Goal: Transaction & Acquisition: Purchase product/service

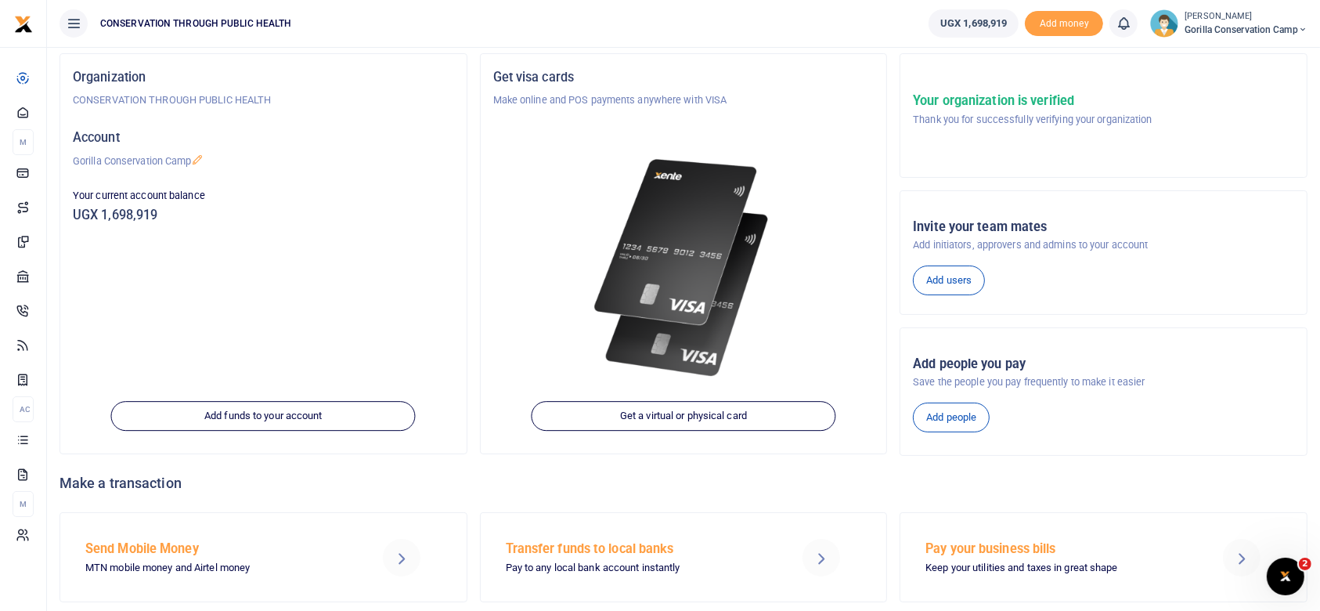
scroll to position [126, 0]
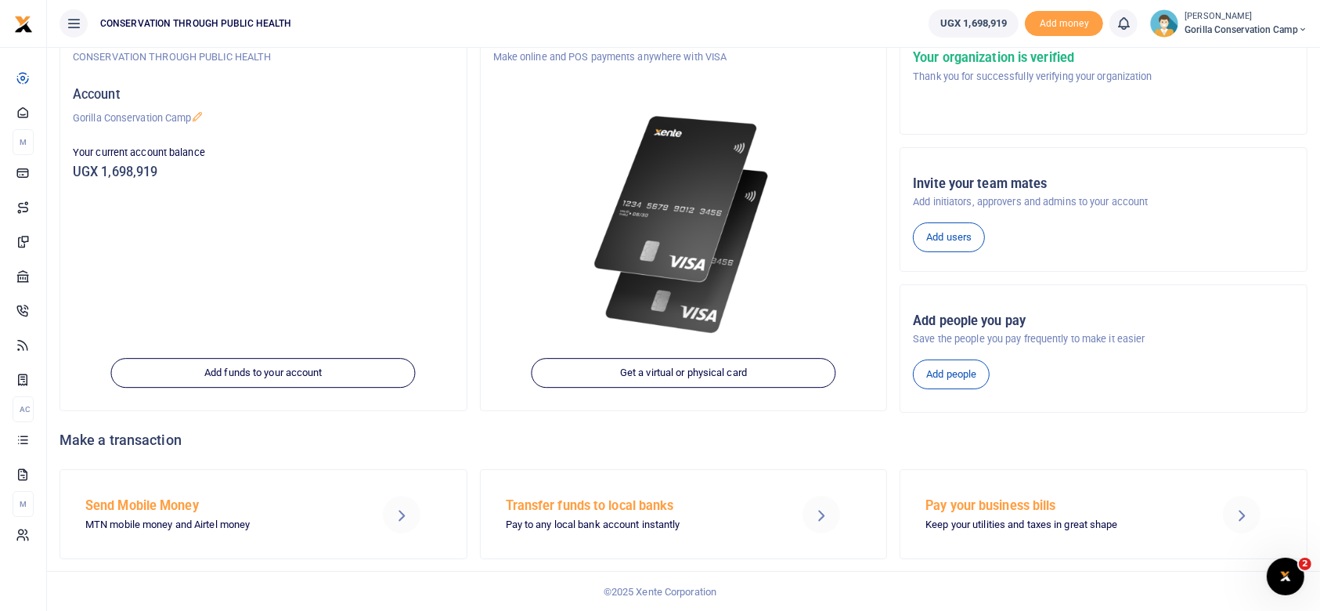
click at [153, 509] on h5 "Send Mobile Money" at bounding box center [217, 506] width 264 height 16
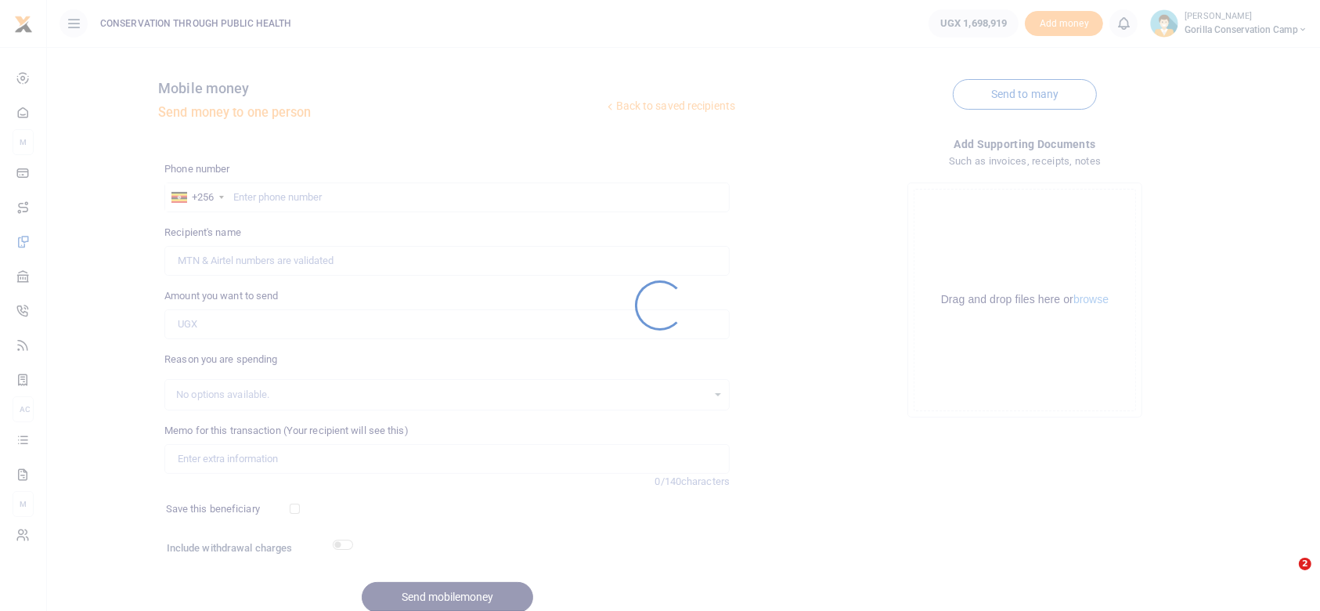
select select
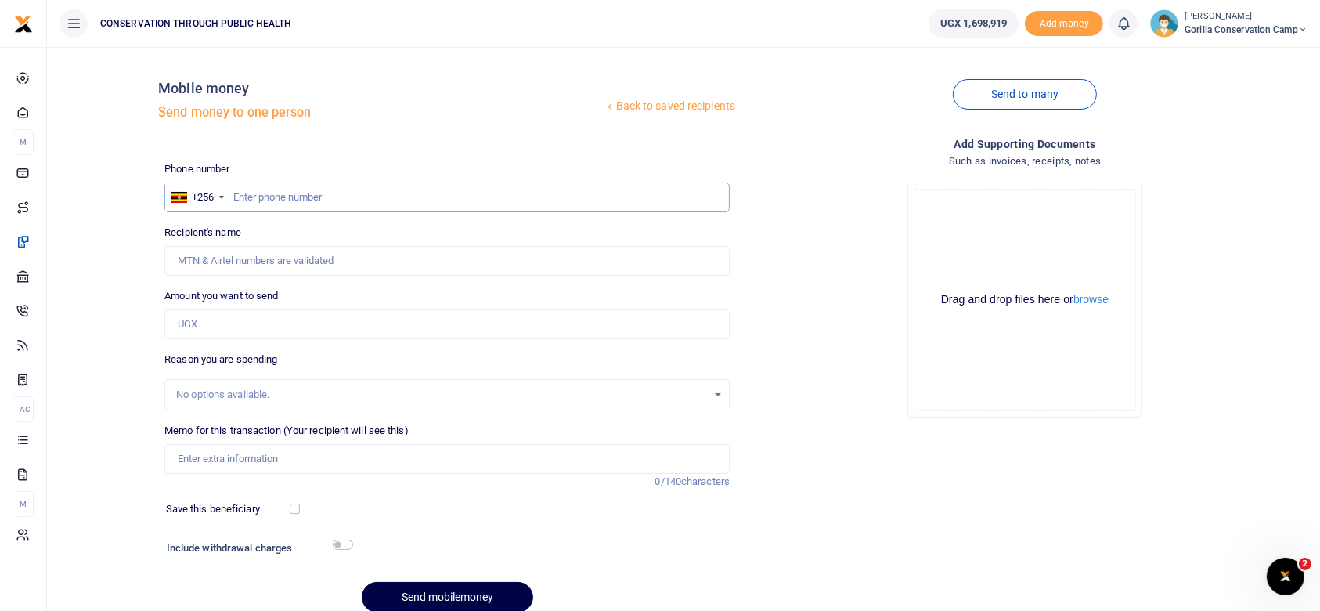
click at [244, 200] on input "text" at bounding box center [446, 197] width 565 height 30
type input "780484259"
type input "[PERSON_NAME]"
type input "780484259"
click at [203, 316] on input "Amount you want to send" at bounding box center [446, 324] width 565 height 30
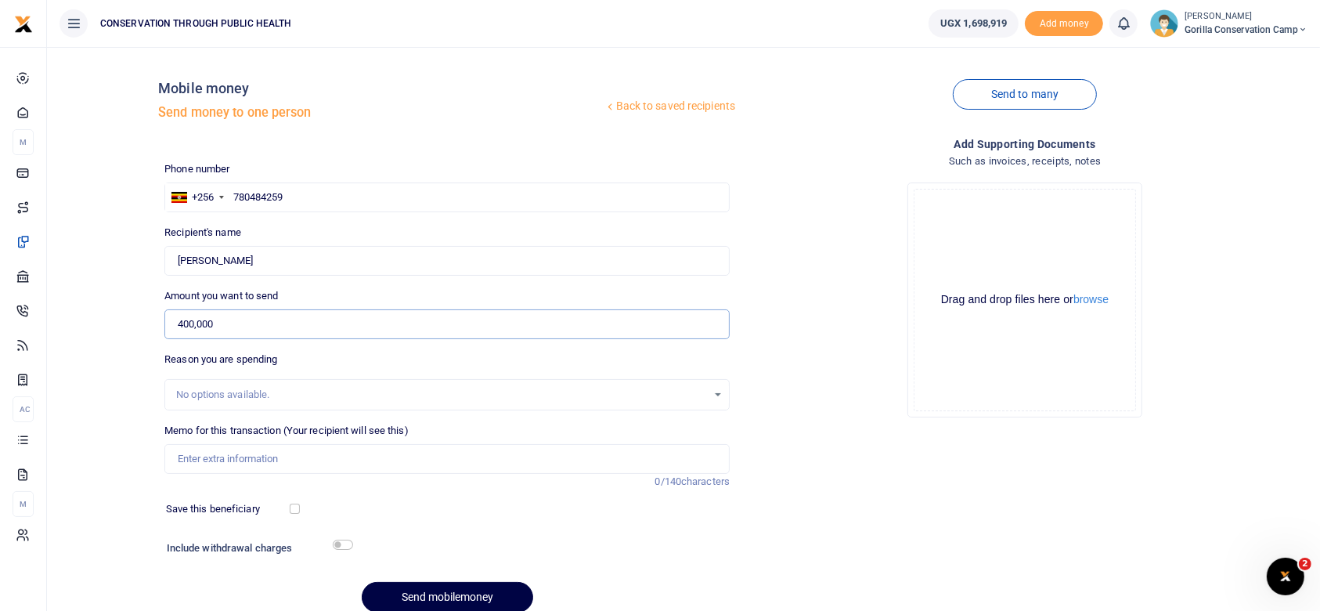
type input "400,000"
click at [195, 459] on input "Memo for this transaction (Your recipient will see this)" at bounding box center [446, 459] width 565 height 30
type input "Electricity"
click at [342, 543] on input "checkbox" at bounding box center [343, 545] width 20 height 10
checkbox input "true"
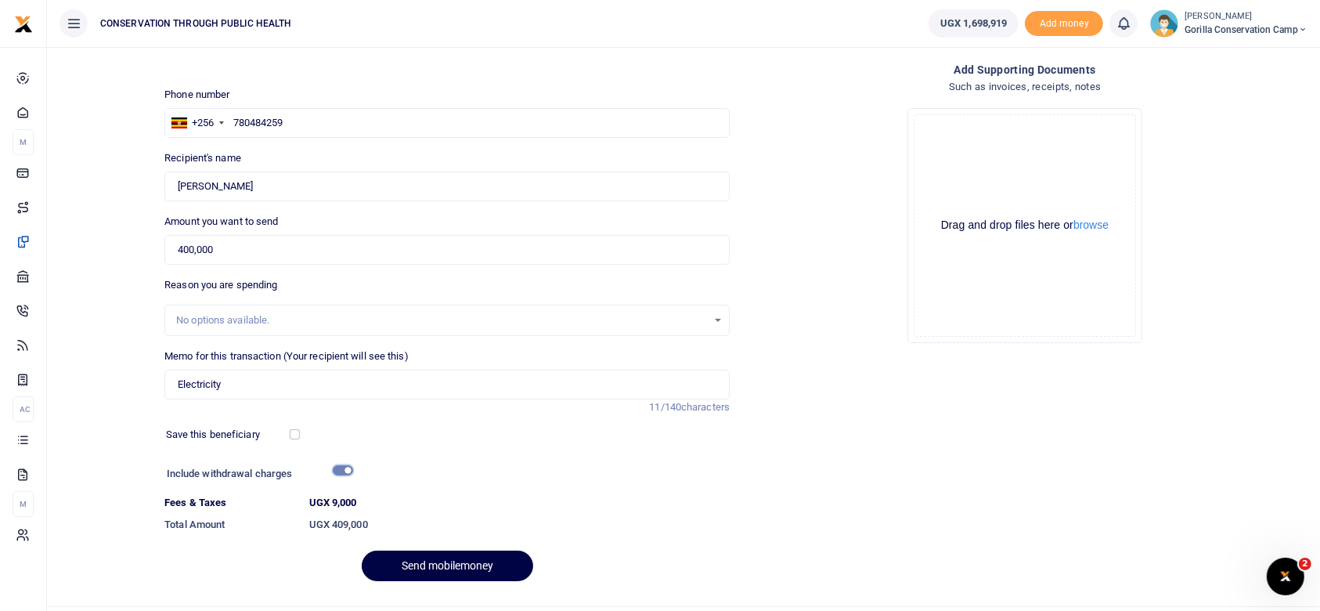
scroll to position [86, 0]
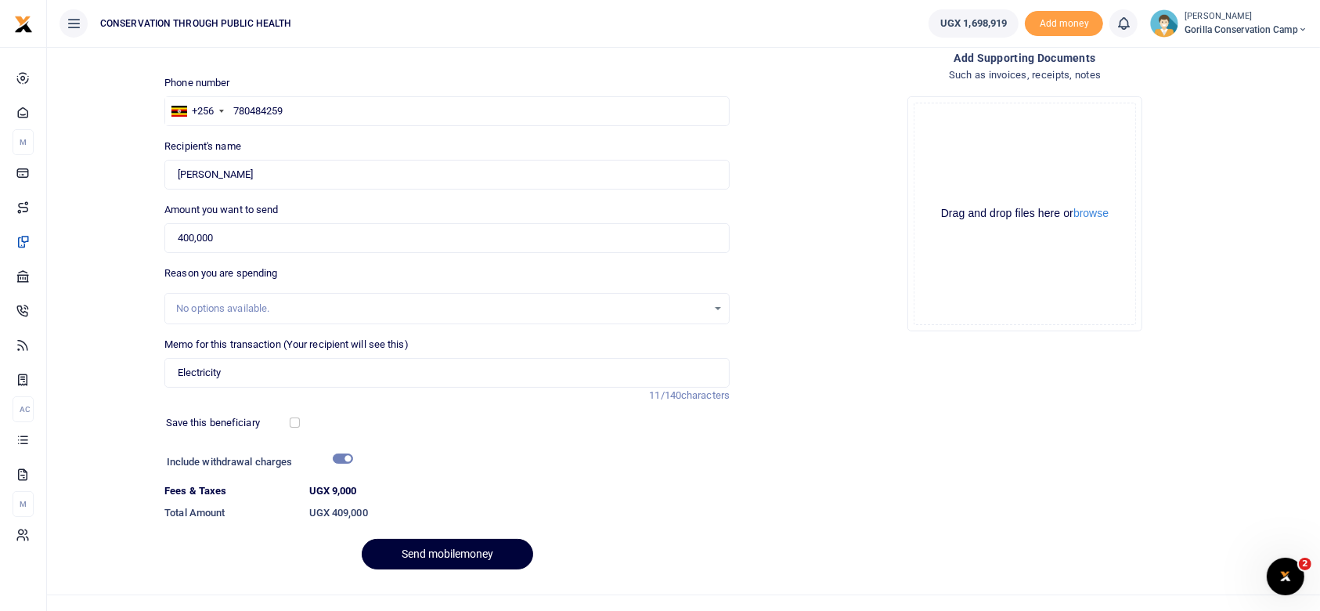
click at [477, 550] on button "Send mobilemoney" at bounding box center [447, 554] width 171 height 31
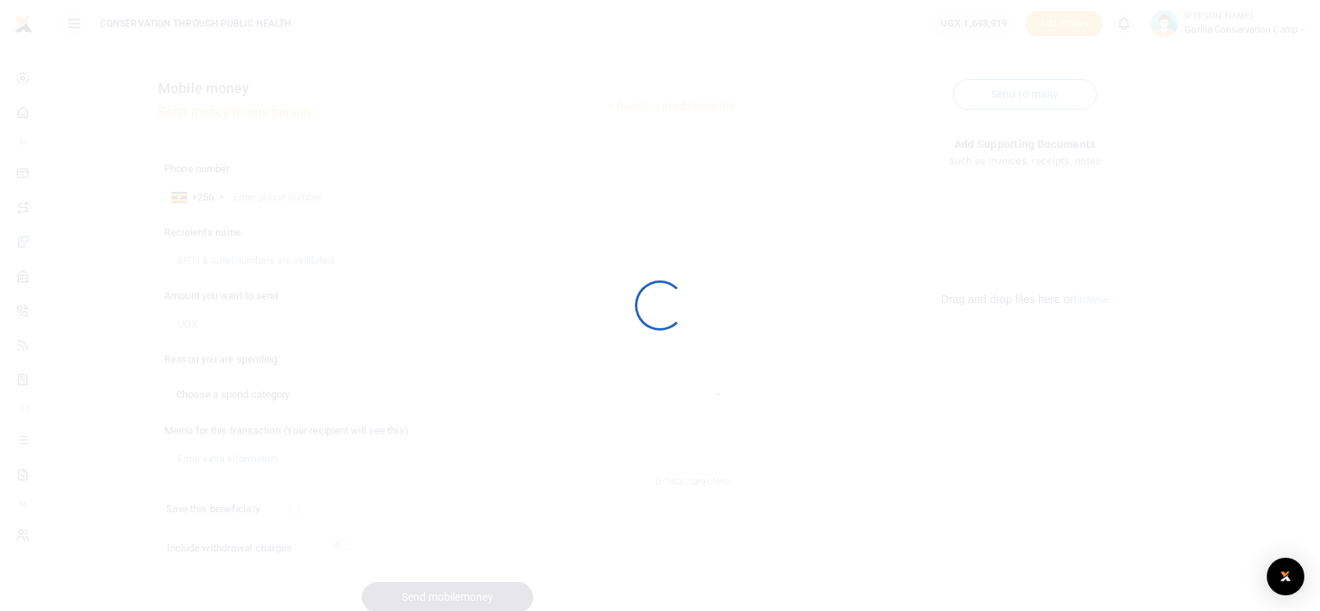
select select
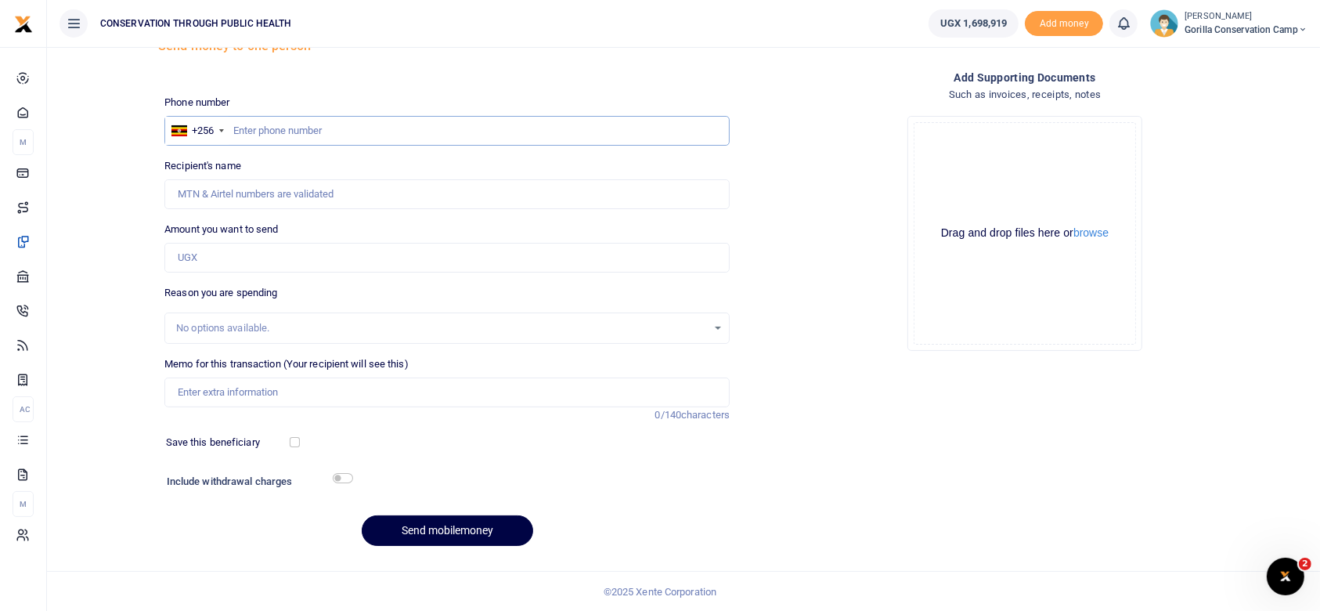
click at [247, 128] on input "text" at bounding box center [446, 131] width 565 height 30
type input "763818792"
type input "Cristopher Mugyenyi"
type input "763818792"
click at [219, 257] on input "Amount you want to send" at bounding box center [446, 258] width 565 height 30
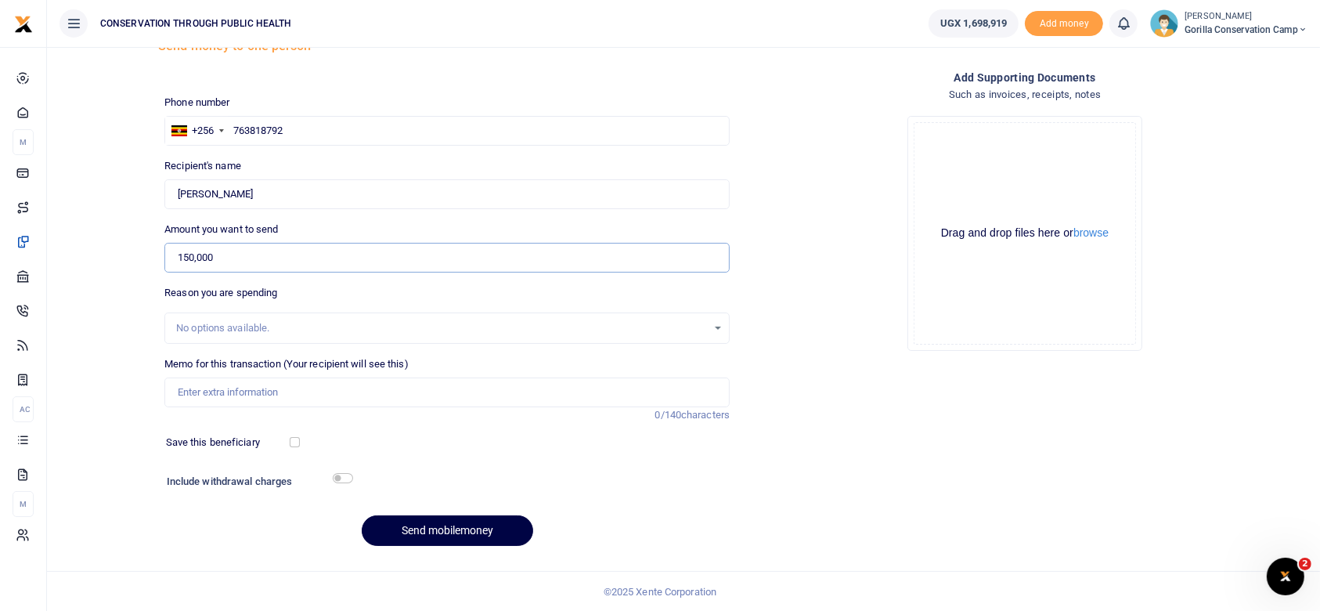
type input "150,000"
click at [203, 392] on input "Memo for this transaction (Your recipient will see this)" at bounding box center [446, 392] width 565 height 30
type input "Staff cook Monthly payment"
click at [482, 533] on button "Send mobilemoney" at bounding box center [447, 530] width 171 height 31
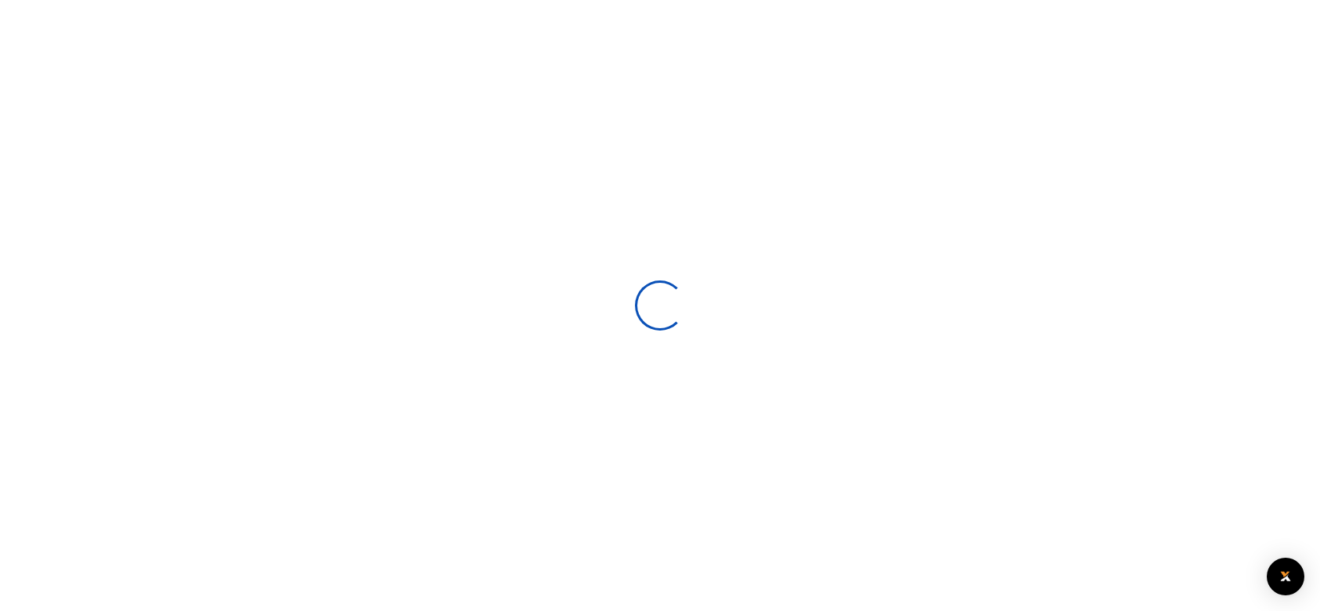
select select
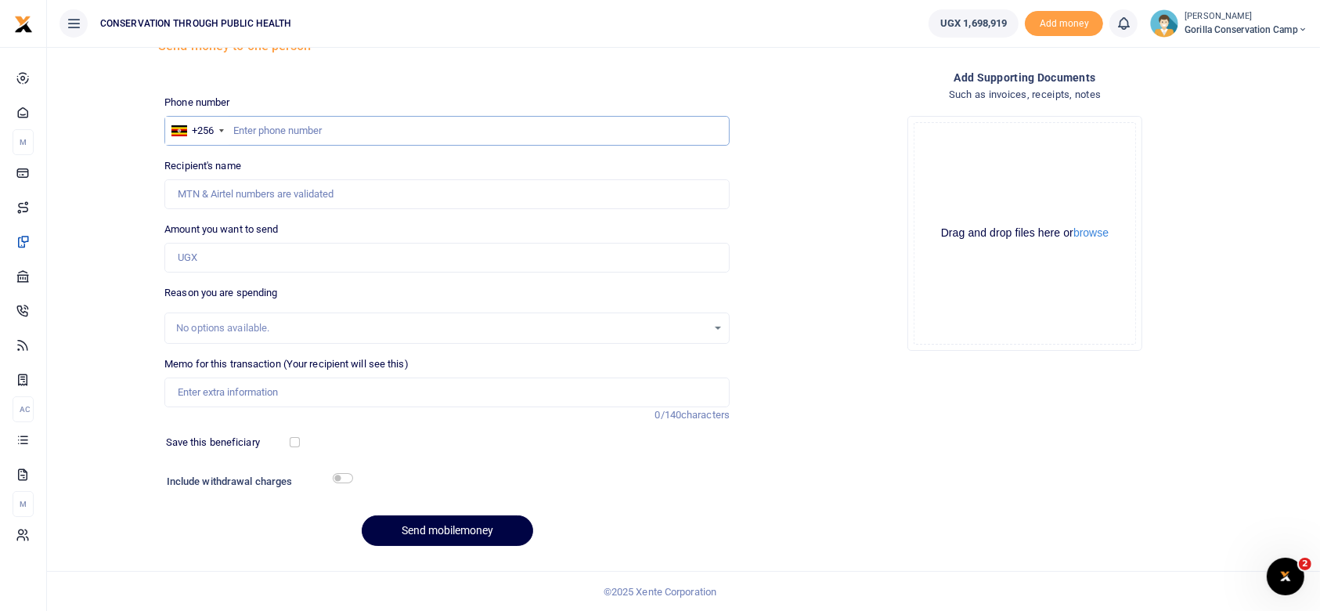
click at [244, 125] on input "text" at bounding box center [446, 131] width 565 height 30
click at [234, 128] on input "text" at bounding box center [446, 131] width 565 height 30
click at [211, 260] on input "Amount you want to send" at bounding box center [446, 258] width 565 height 30
click at [244, 127] on input "text" at bounding box center [446, 131] width 565 height 30
click at [0, 0] on span "Internet" at bounding box center [0, 0] width 0 height 0
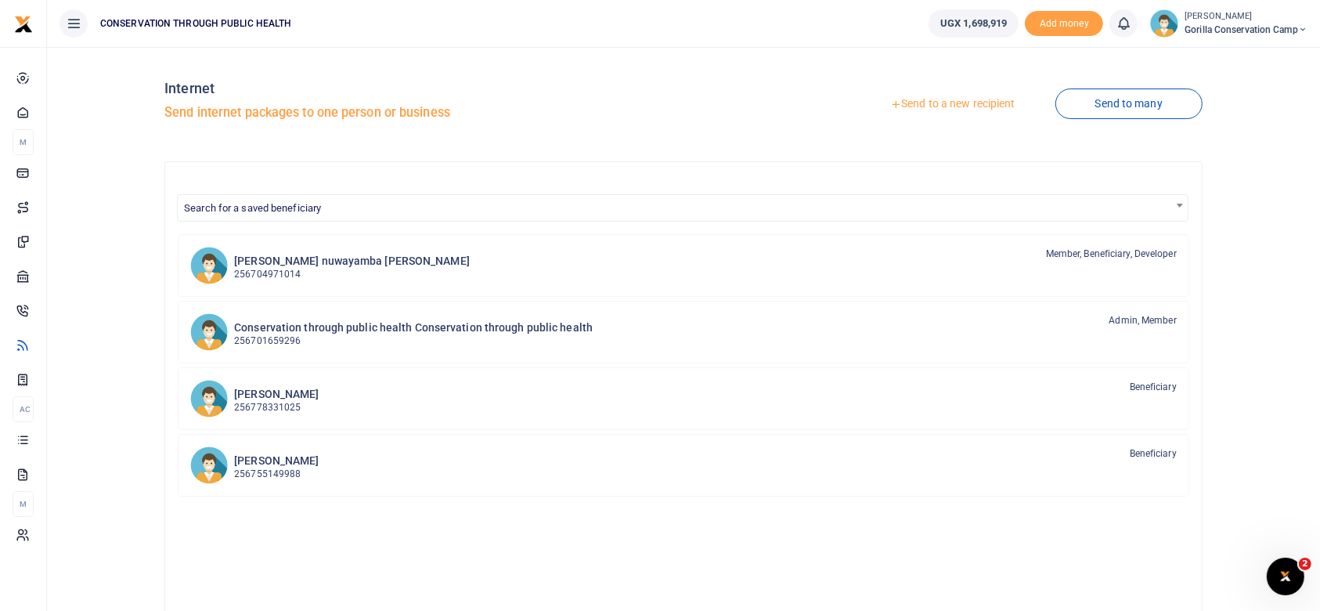
click at [982, 98] on link "Send to a new recipient" at bounding box center [952, 104] width 204 height 28
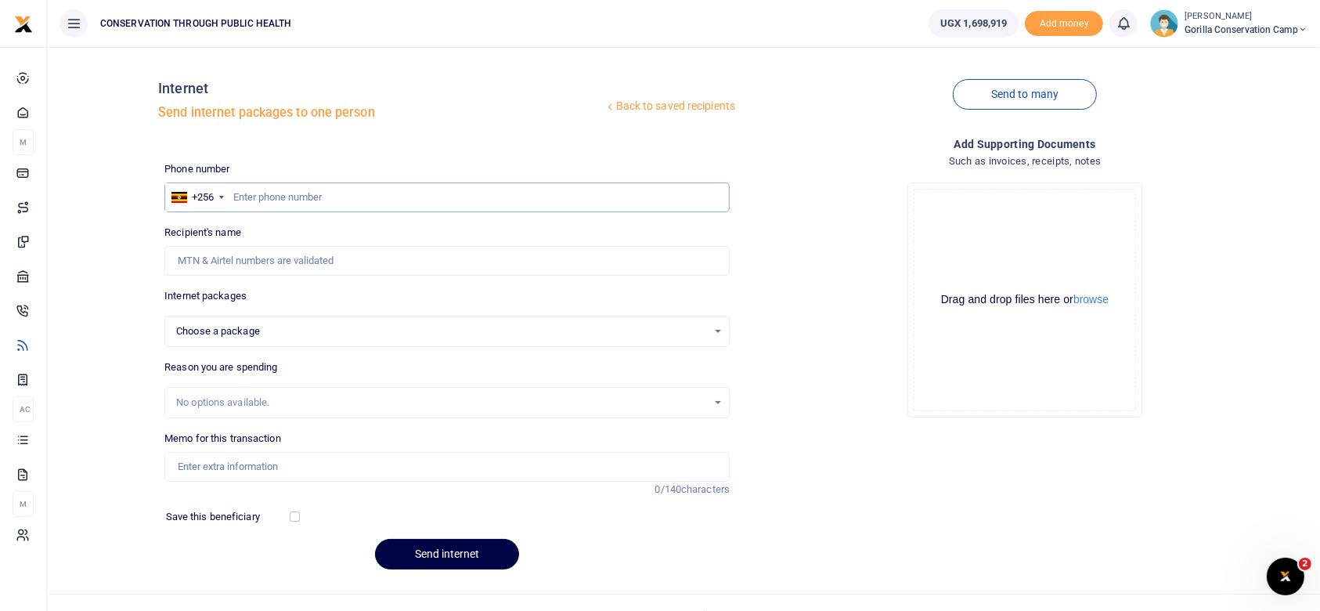
click at [239, 192] on input "text" at bounding box center [446, 197] width 565 height 30
type input "745692184"
select select
type input "[PERSON_NAME]"
type input "745692184"
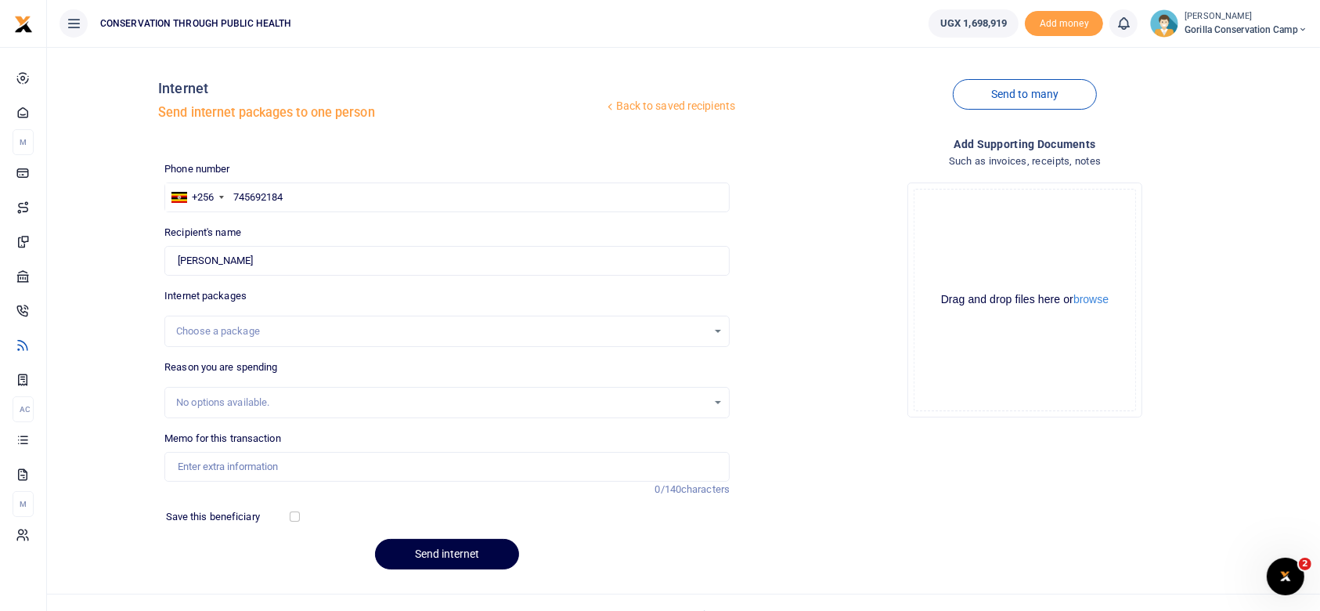
click at [714, 334] on div "Choose a package" at bounding box center [447, 331] width 564 height 17
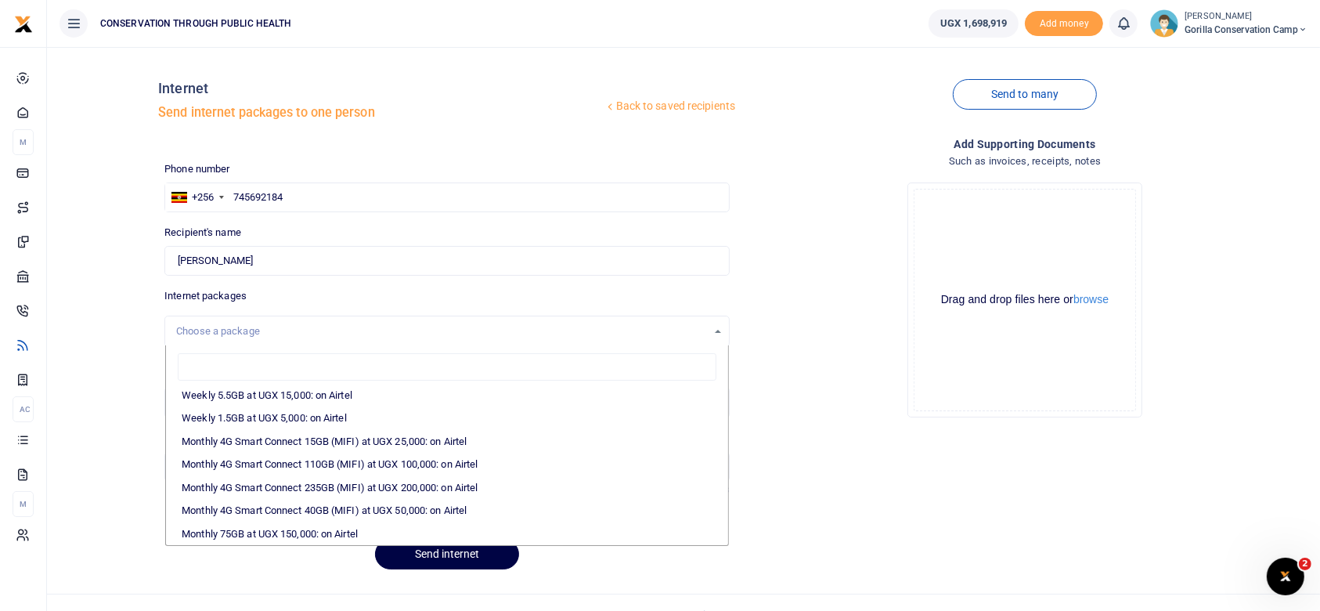
scroll to position [168, 0]
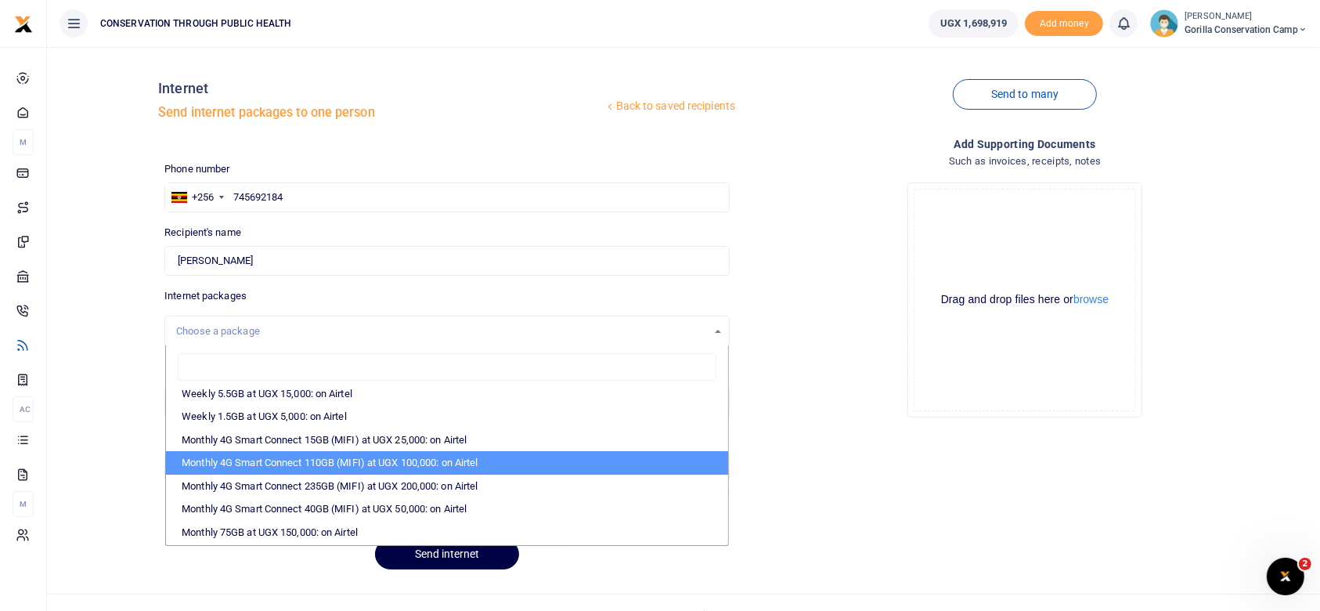
click at [386, 460] on li "Monthly 4G Smart Connect 110GB (MIFI) at UGX 100,000: on Airtel" at bounding box center [447, 462] width 562 height 23
select select "bOgthpMmaC1ZLyOYxyMBhyoFgzYRJ+Y7LKMECHiZT2c="
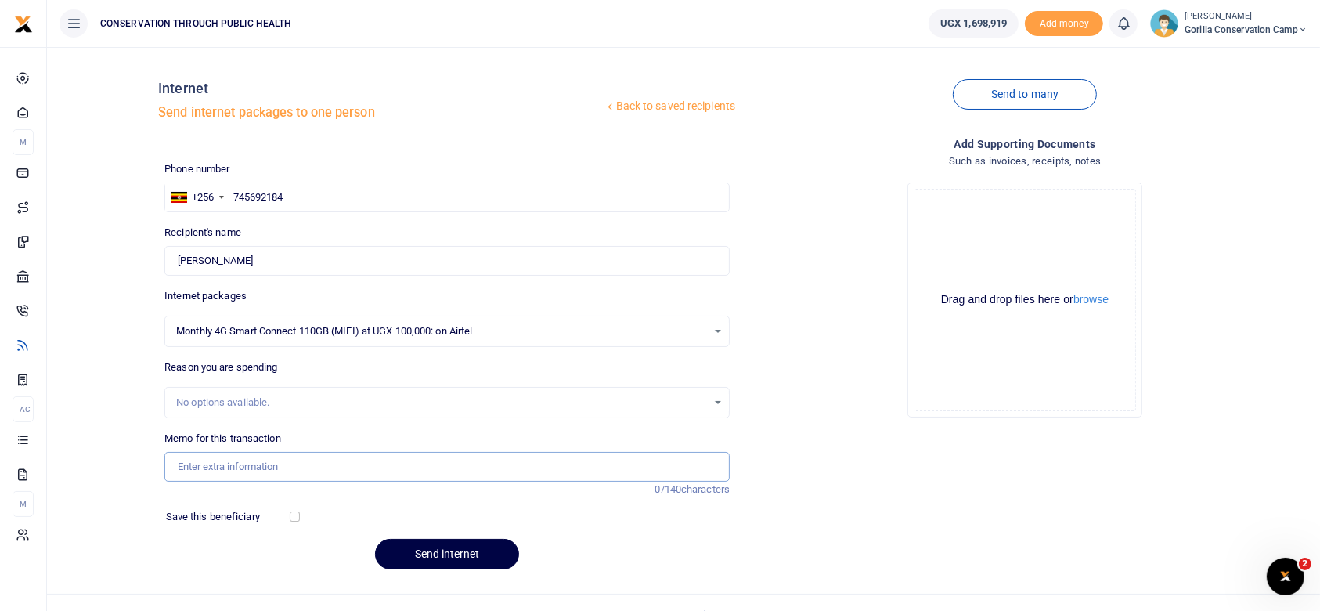
click at [199, 465] on input "Memo for this transaction" at bounding box center [446, 467] width 565 height 30
type input "Internet for the GCCamp"
click at [445, 548] on button "Send internet" at bounding box center [447, 554] width 144 height 31
click at [234, 192] on input "text" at bounding box center [446, 197] width 565 height 30
type input "791425063"
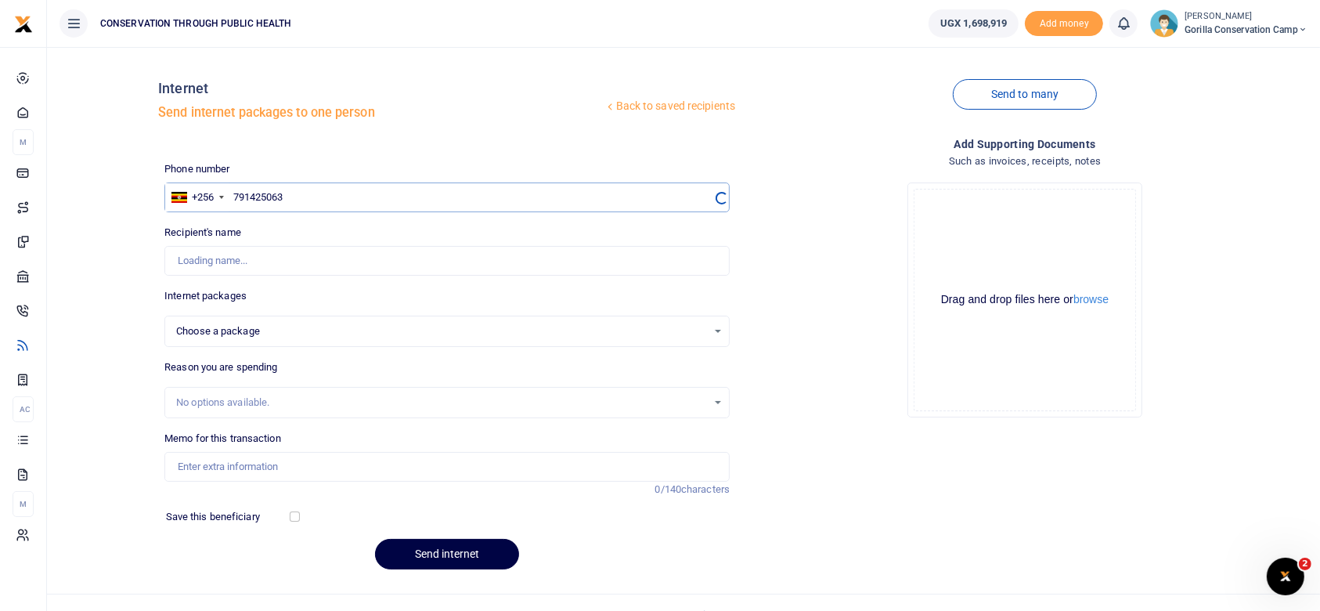
select select
type input "Merab Kansiime"
type input "791425063"
click at [258, 265] on input "Found" at bounding box center [446, 261] width 565 height 30
click at [208, 468] on input "Memo for this transaction" at bounding box center [446, 467] width 565 height 30
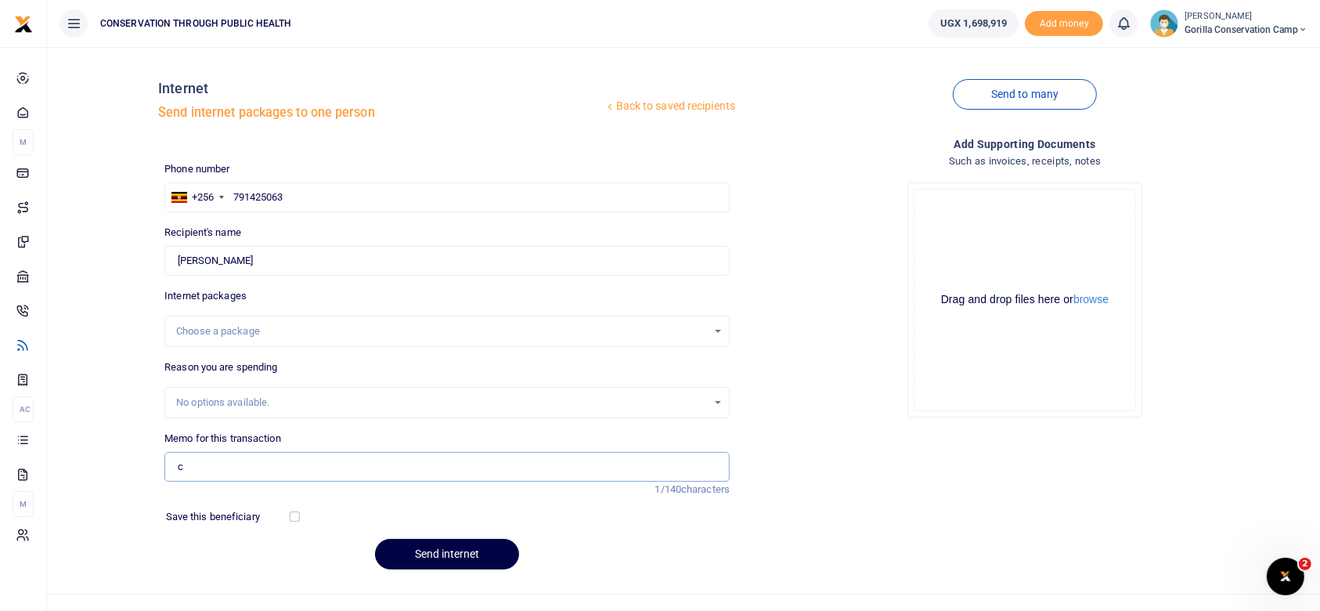
type input "compound slashing"
click at [257, 255] on input "Found" at bounding box center [446, 261] width 565 height 30
type input "M"
type input "Byamugisha Elia"
click at [288, 189] on input "791425063" at bounding box center [446, 197] width 565 height 30
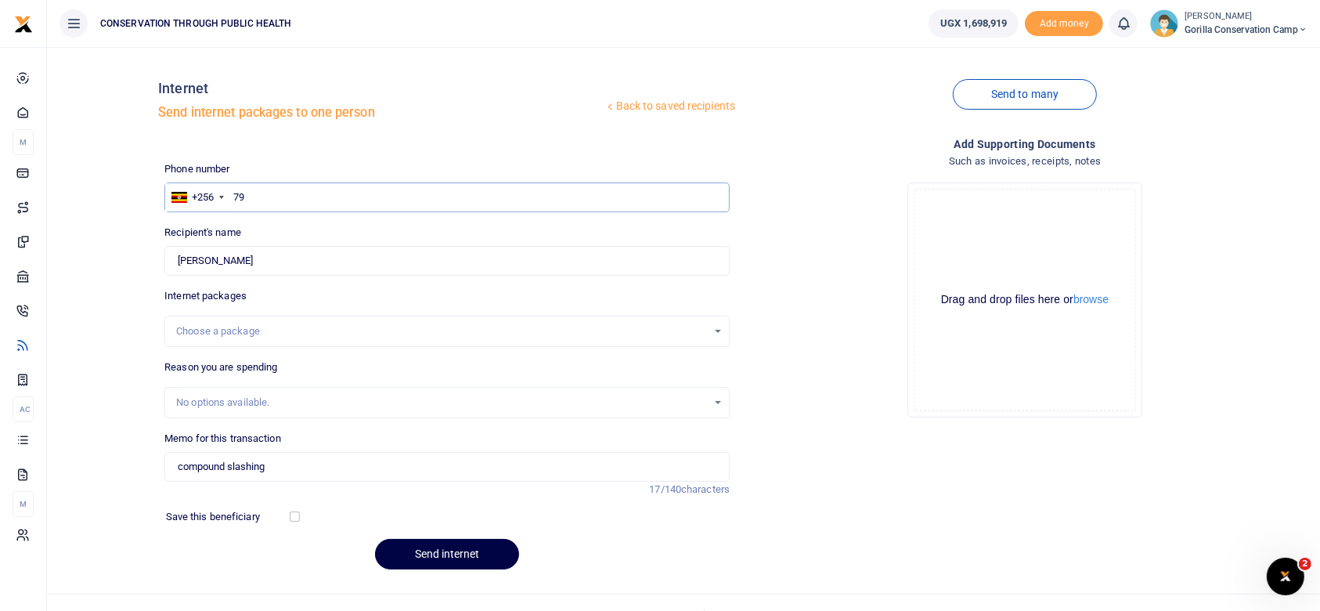
type input "7"
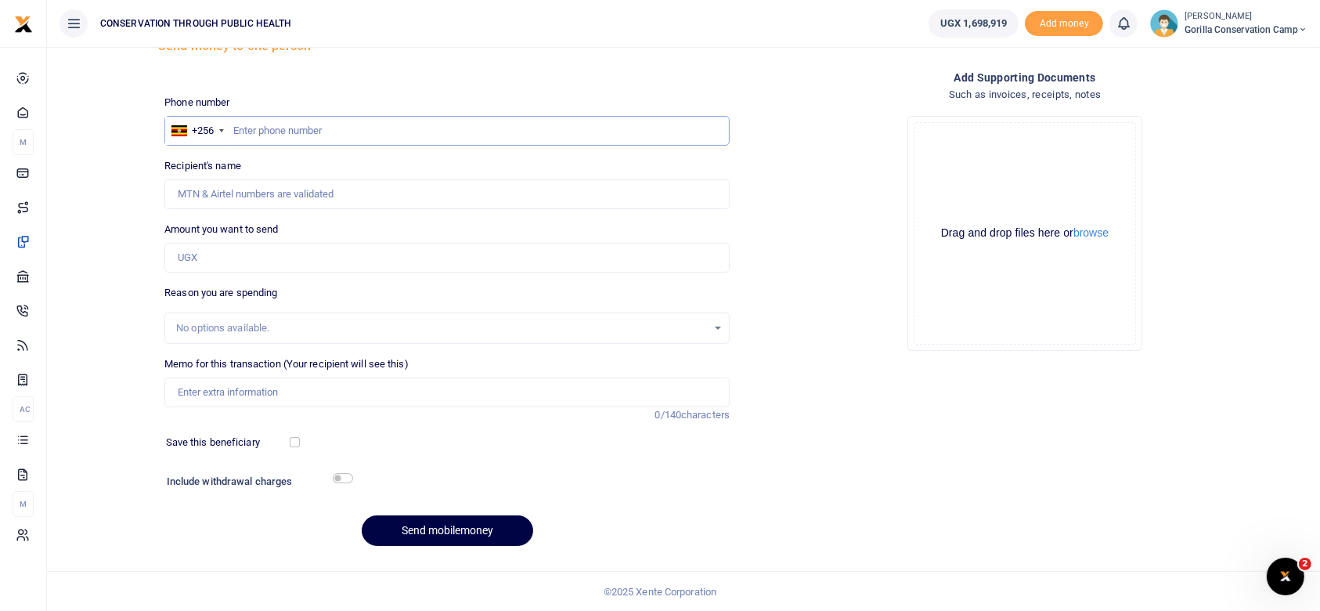
click at [233, 132] on input "text" at bounding box center [446, 131] width 565 height 30
type input "791425063"
type input "Merab Kansiime"
type input "791425063"
click at [253, 197] on input "Found" at bounding box center [446, 194] width 565 height 30
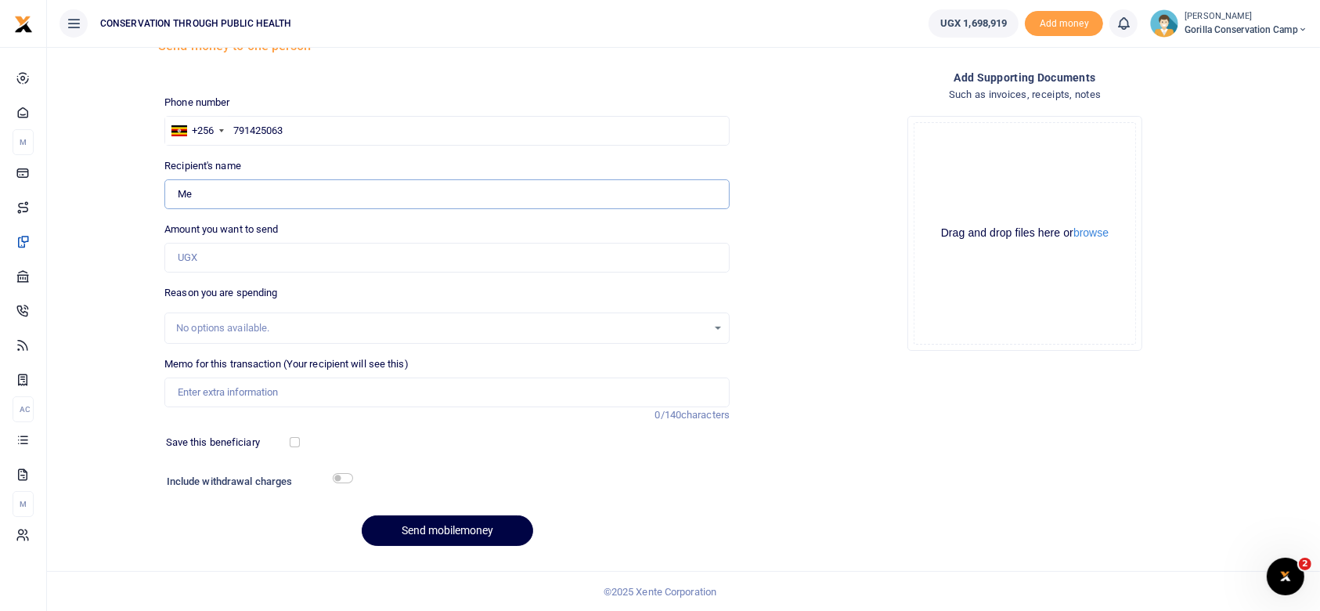
type input "M"
type input "[PERSON_NAME]"
click at [211, 254] on input "Amount you want to send" at bounding box center [446, 258] width 565 height 30
type input "95,000"
click at [199, 393] on input "Memo for this transaction (Your recipient will see this)" at bounding box center [446, 392] width 565 height 30
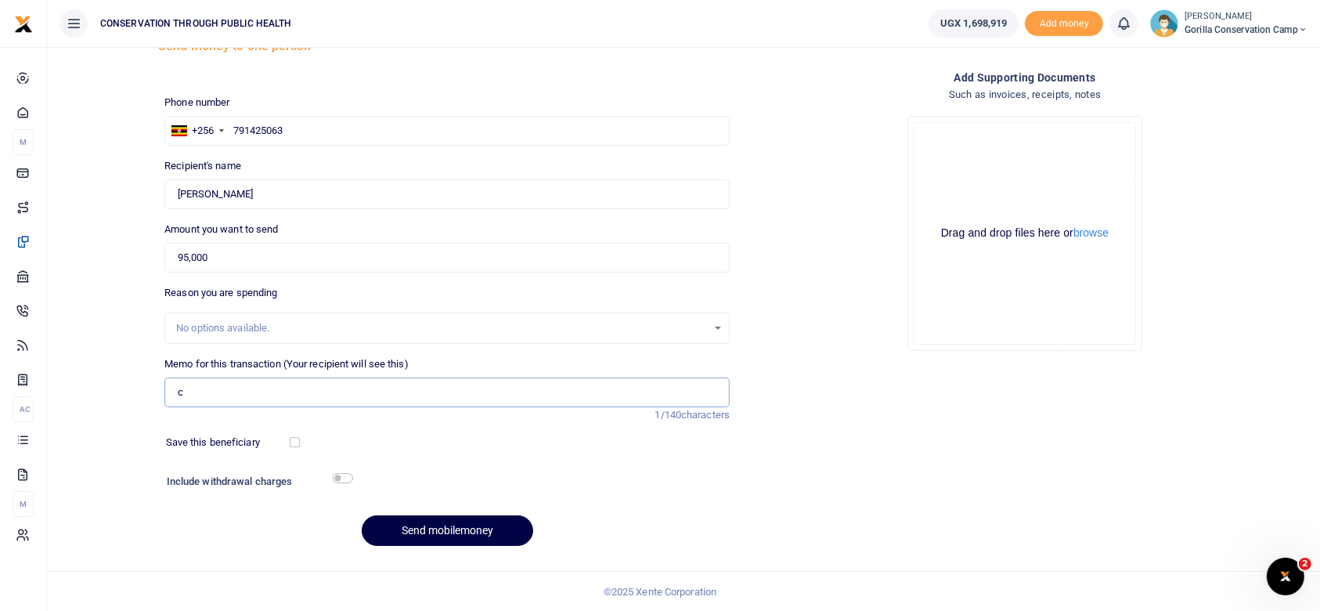
type input "compound slashing"
click at [471, 529] on button "Send mobilemoney" at bounding box center [447, 530] width 171 height 31
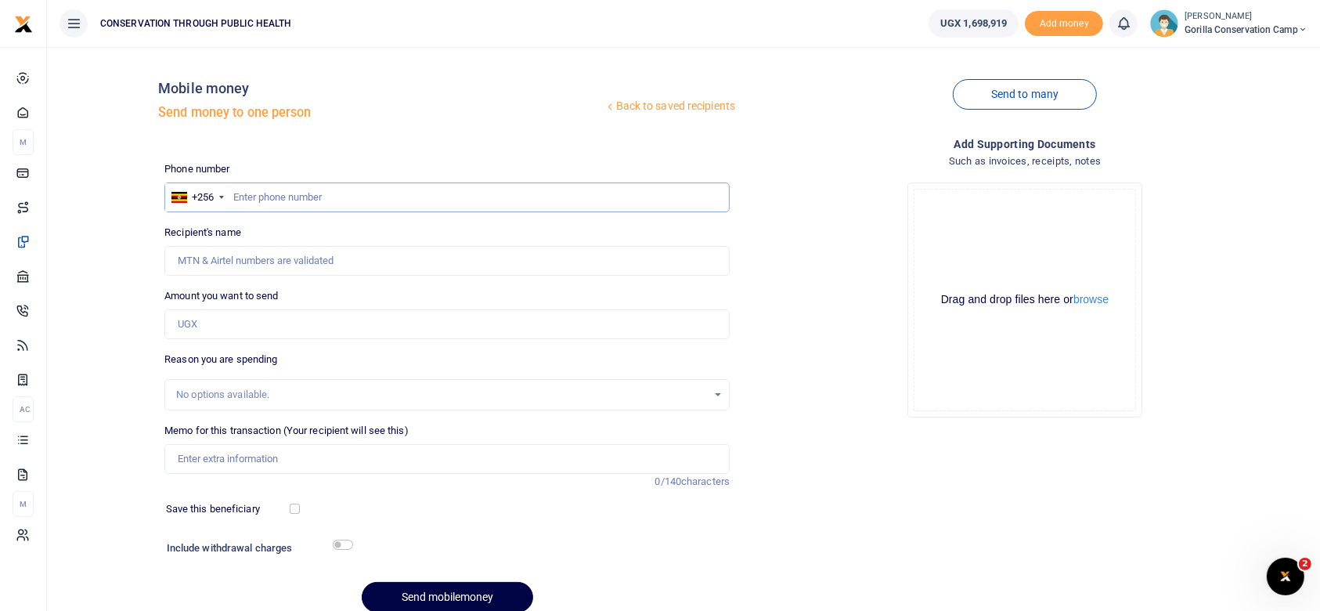
click at [242, 198] on input "text" at bounding box center [446, 197] width 565 height 30
type input "774737714"
type input "[PERSON_NAME]"
type input "774737714"
click at [263, 254] on input "Found" at bounding box center [446, 261] width 565 height 30
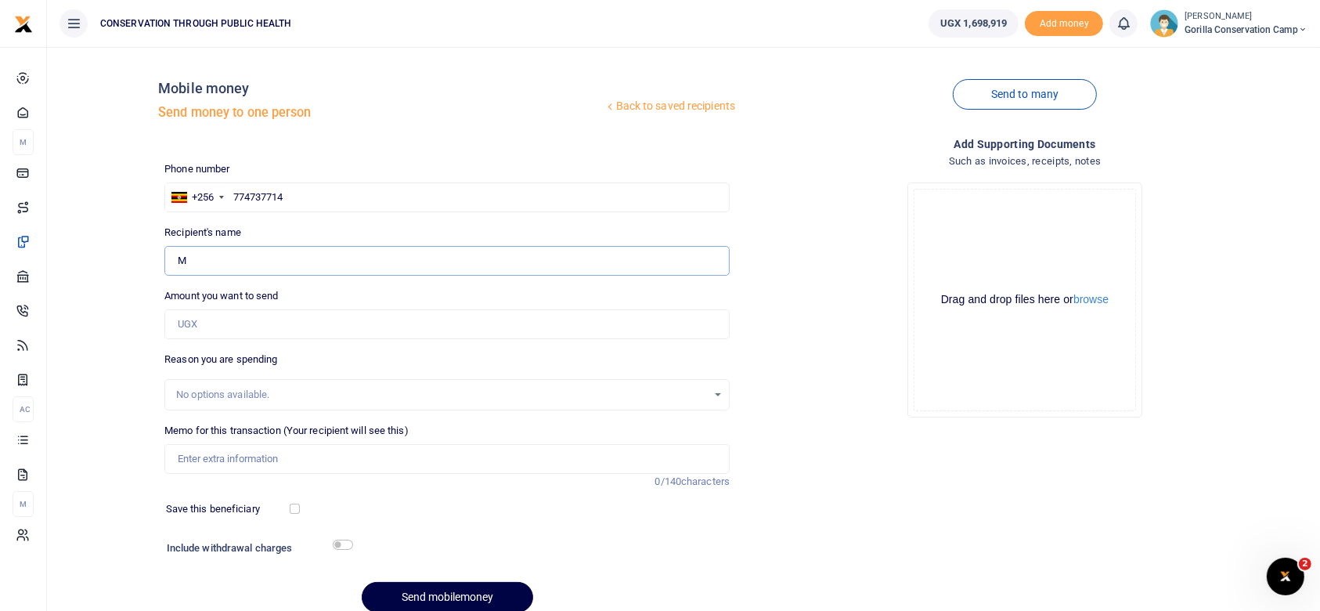
type input "Mugabirwe patrol station"
click at [207, 324] on input "Amount you want to send" at bounding box center [446, 324] width 565 height 30
type input "127,000"
click at [211, 458] on input "Memo for this transaction (Your recipient will see this)" at bounding box center [446, 459] width 565 height 30
type input "Generator fuel"
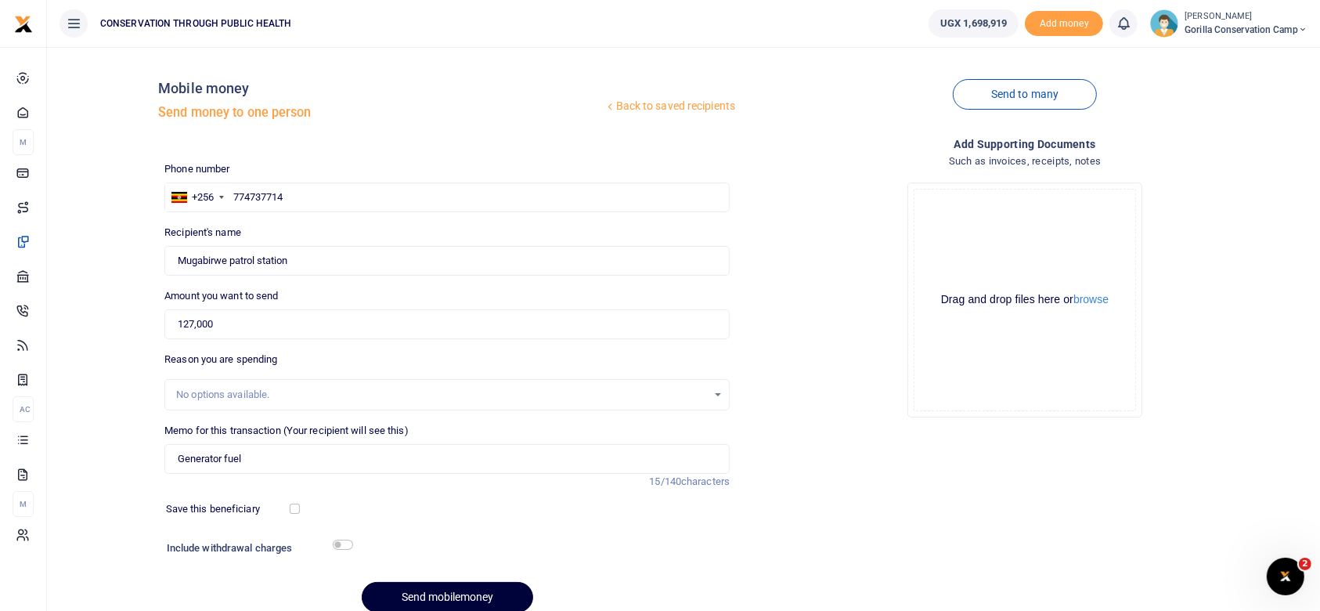
click at [443, 592] on button "Send mobilemoney" at bounding box center [447, 597] width 171 height 31
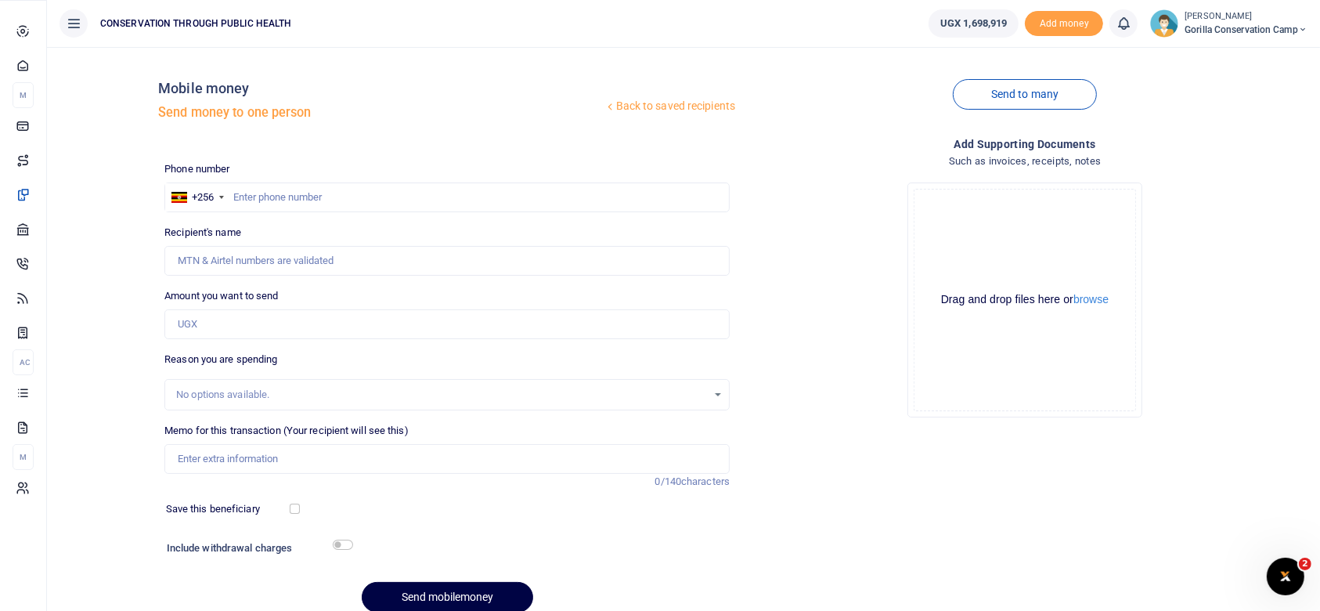
click at [34, 82] on link "Dashboard" at bounding box center [23, 65] width 21 height 34
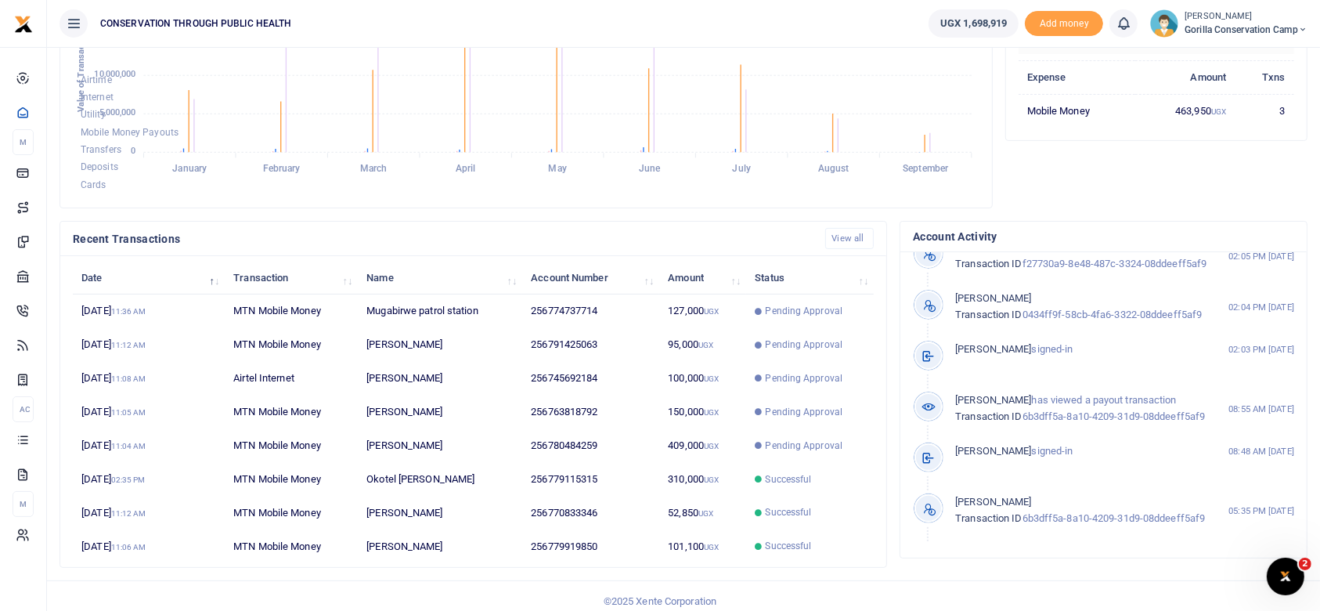
scroll to position [323, 0]
